Goal: Task Accomplishment & Management: Complete application form

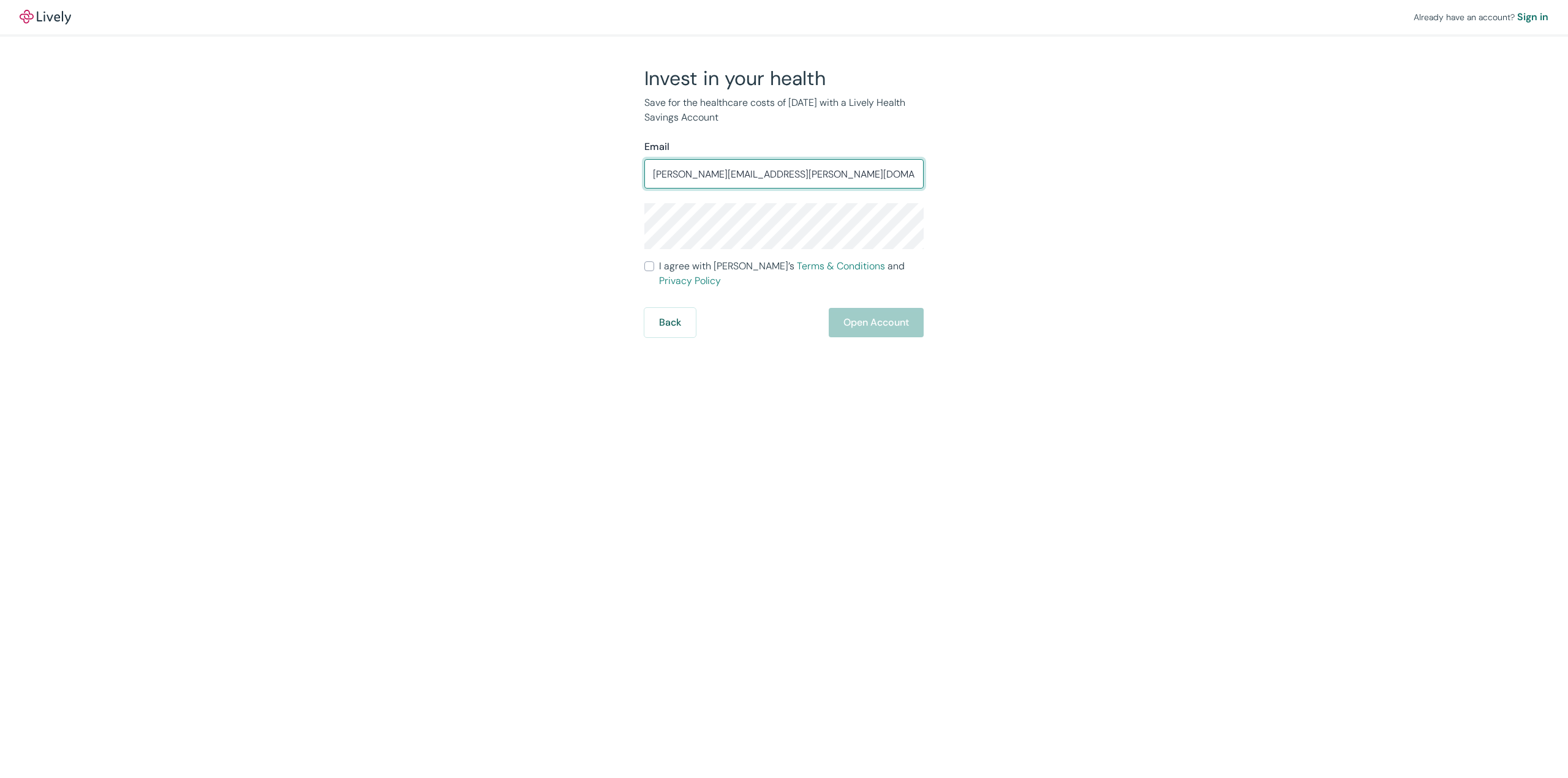
type input "[PERSON_NAME][EMAIL_ADDRESS][PERSON_NAME][DOMAIN_NAME]"
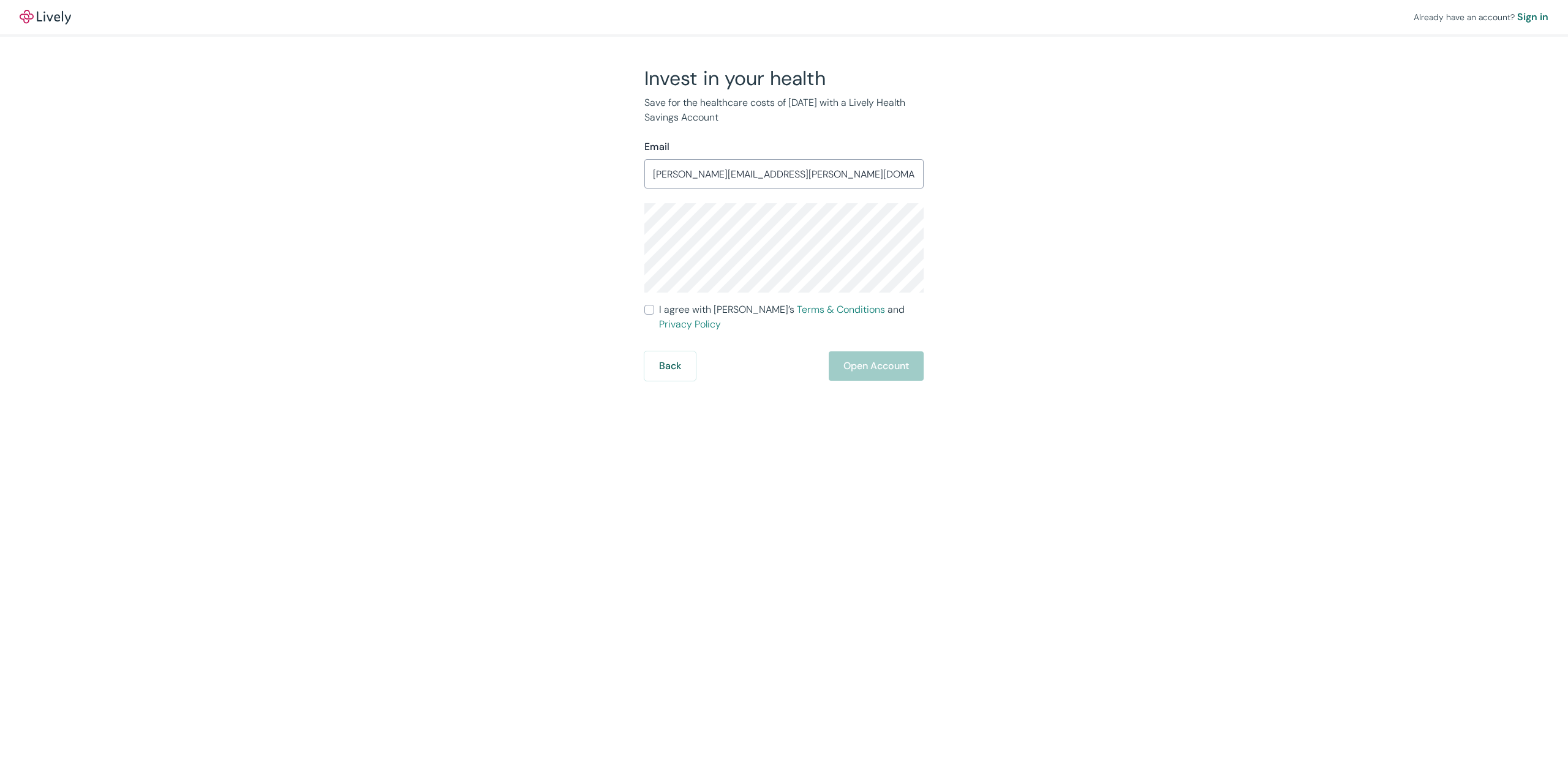
click at [645, 310] on input "I agree with Lively’s Terms & Conditions and Privacy Policy" at bounding box center [649, 309] width 10 height 10
checkbox input "true"
click at [896, 360] on button "Open Account" at bounding box center [876, 366] width 95 height 29
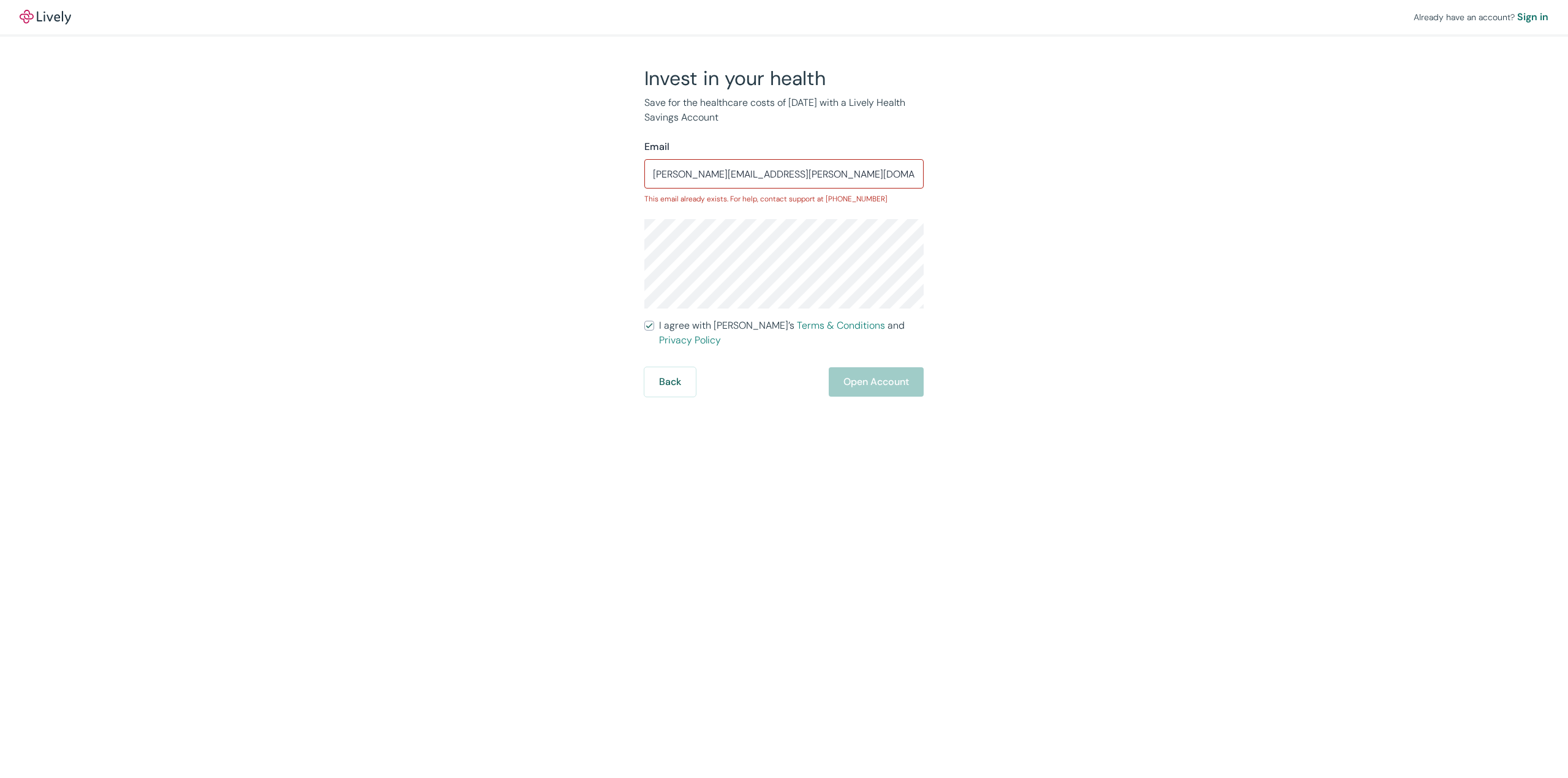
click at [399, 207] on div "Already have an account? Sign in Invest in your health Save for the healthcare …" at bounding box center [784, 198] width 1568 height 397
click at [823, 163] on input "[PERSON_NAME][EMAIL_ADDRESS][PERSON_NAME][DOMAIN_NAME]" at bounding box center [784, 174] width 279 height 25
click at [670, 368] on button "Back" at bounding box center [670, 382] width 51 height 29
